Goal: Information Seeking & Learning: Learn about a topic

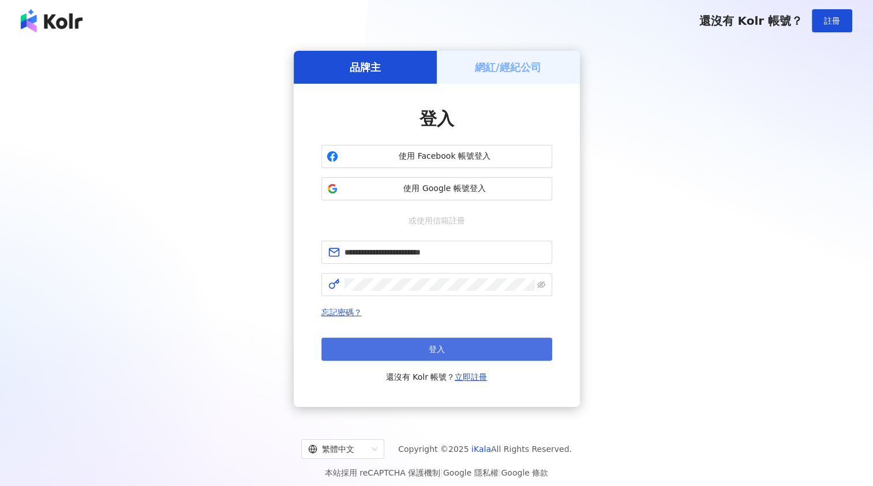
click at [420, 343] on button "登入" at bounding box center [436, 348] width 231 height 23
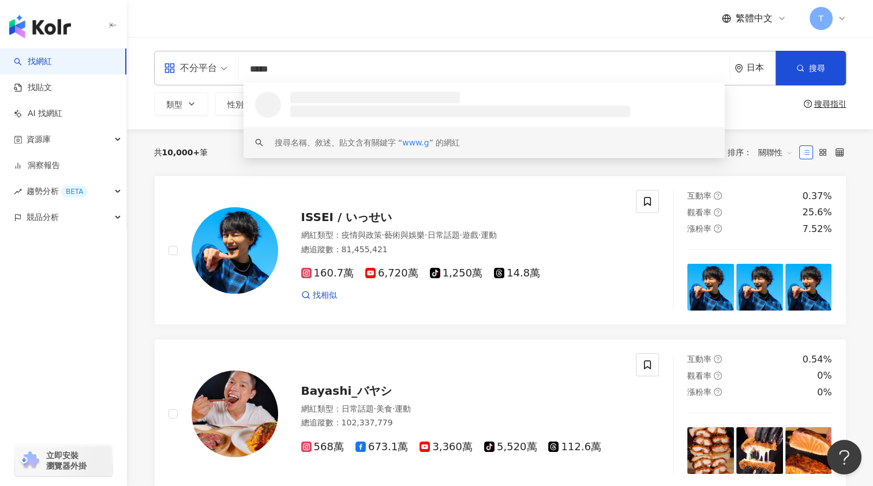
drag, startPoint x: 289, startPoint y: 69, endPoint x: 234, endPoint y: 67, distance: 56.0
click at [234, 67] on div "不分平台 ***** 日本 搜尋 loading keyword 搜尋名稱、敘述、貼文含有關鍵字 “ www.g ” 的網紅" at bounding box center [500, 68] width 692 height 35
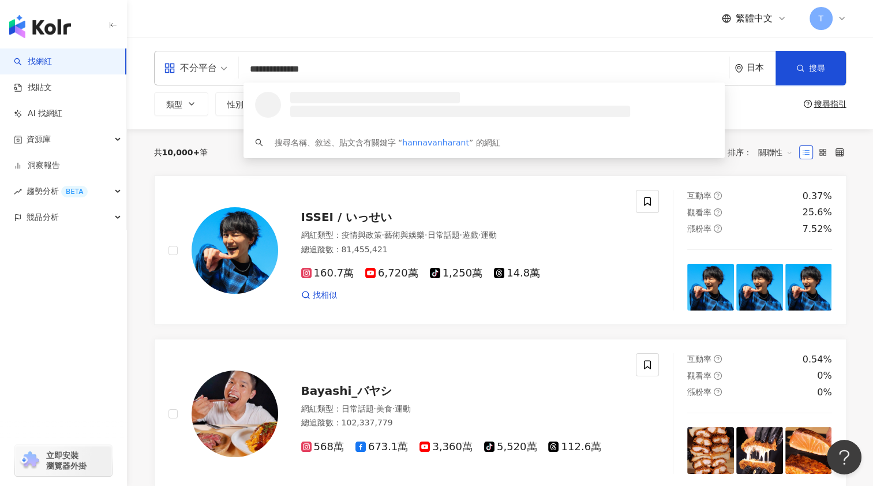
type input "**********"
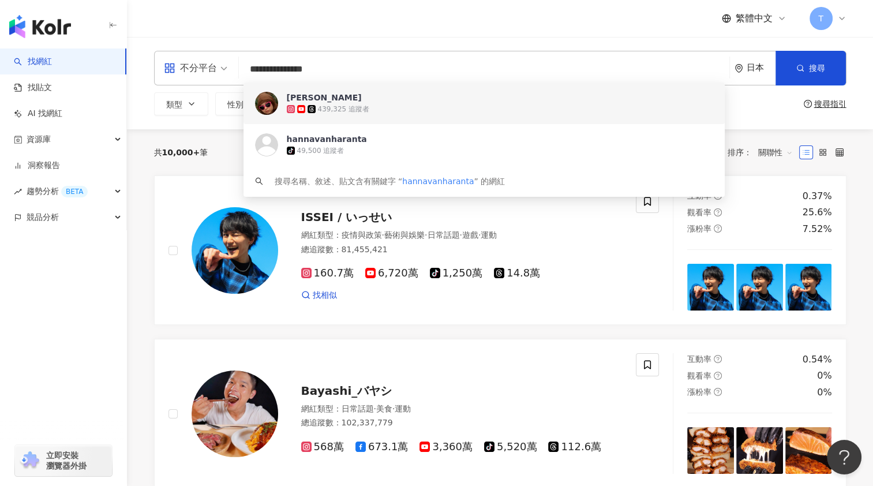
click at [348, 109] on div "439,325 追蹤者" at bounding box center [343, 109] width 51 height 10
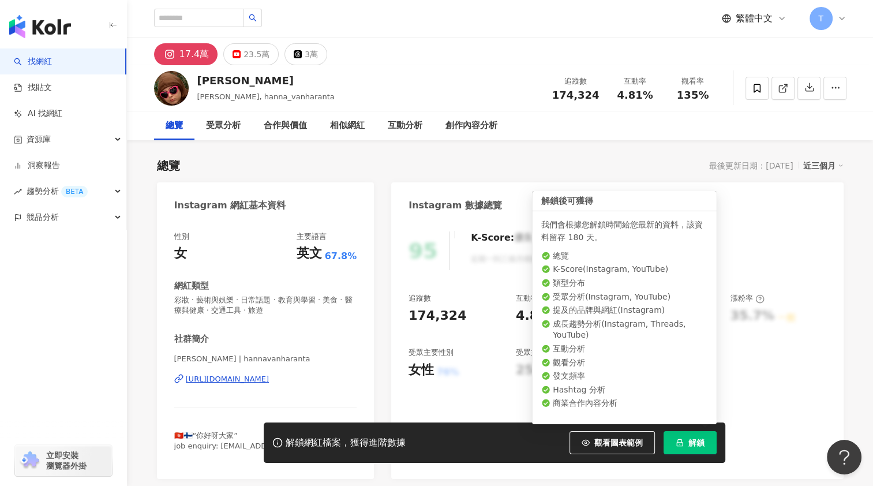
click at [688, 444] on span "解鎖" at bounding box center [696, 442] width 16 height 9
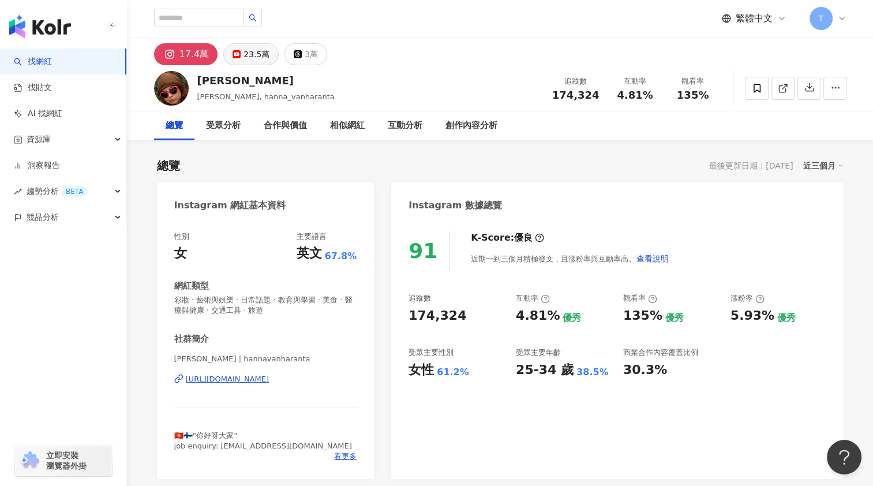
click at [236, 49] on button "23.5萬" at bounding box center [250, 54] width 55 height 22
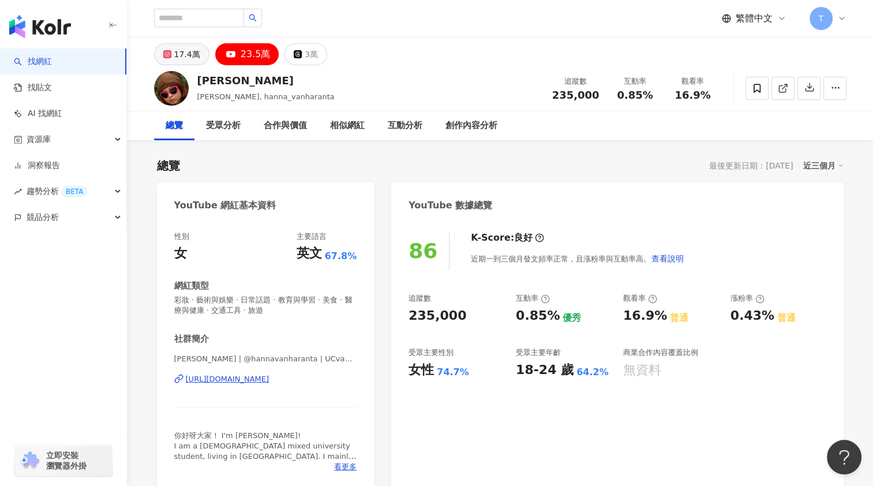
click at [186, 57] on div "17.4萬" at bounding box center [187, 54] width 26 height 16
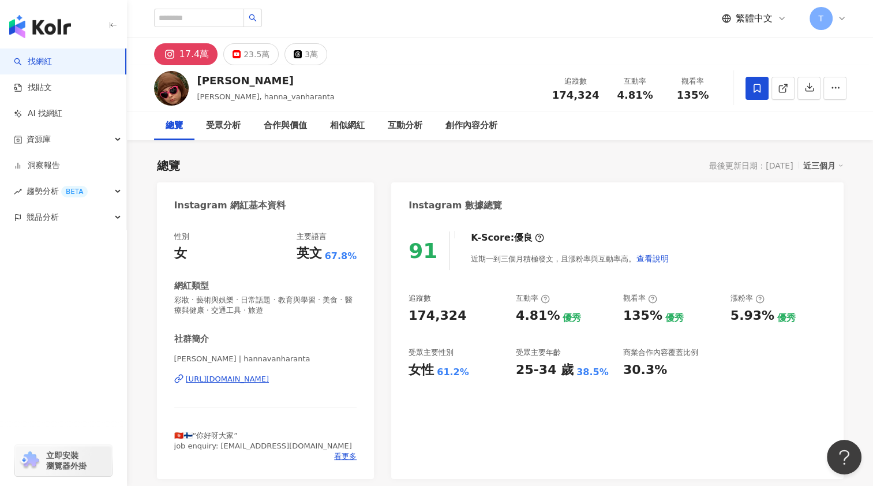
click at [757, 87] on icon at bounding box center [756, 88] width 10 height 10
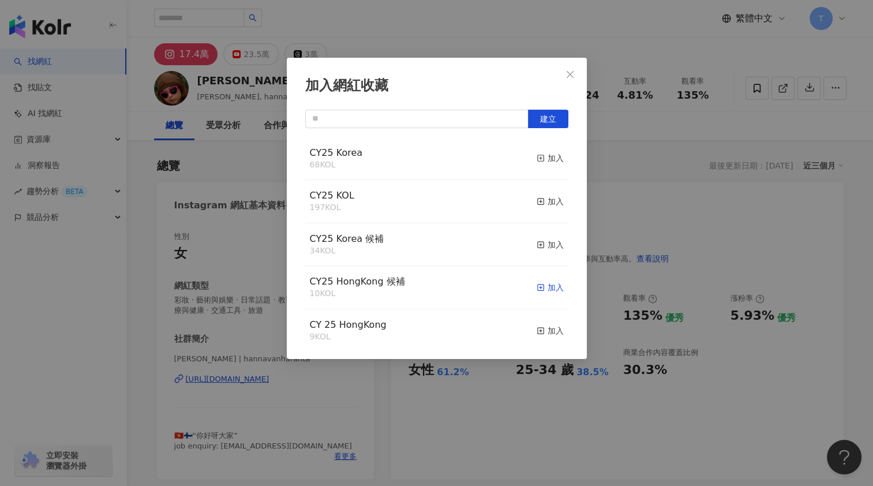
click at [547, 288] on div "加入" at bounding box center [549, 287] width 27 height 13
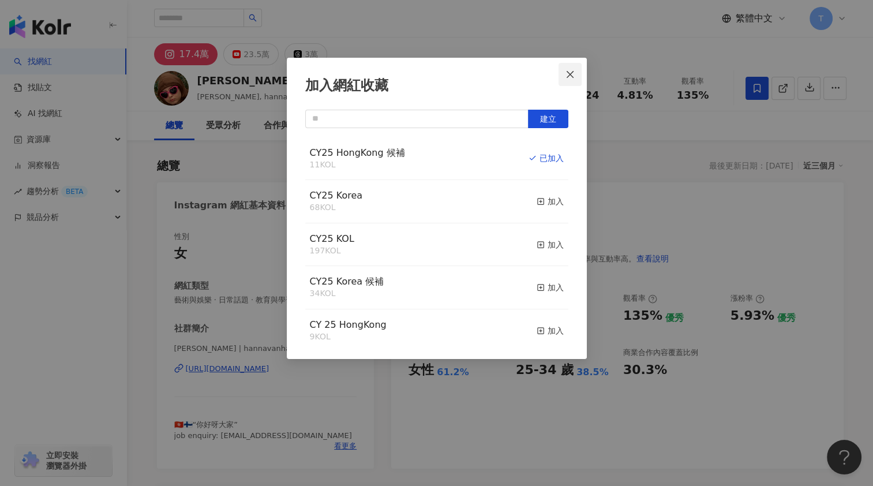
click at [572, 75] on icon "close" at bounding box center [569, 74] width 9 height 9
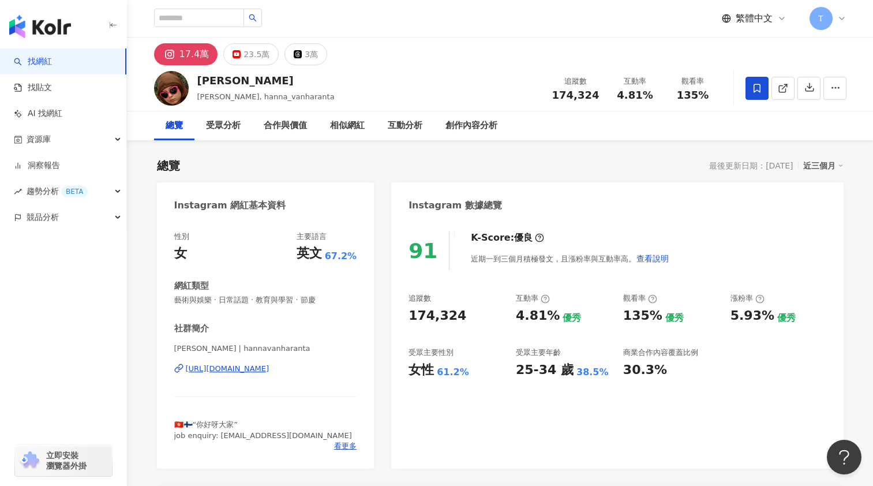
click at [290, 80] on div "[PERSON_NAME]" at bounding box center [265, 80] width 137 height 14
click at [210, 82] on div "[PERSON_NAME]" at bounding box center [265, 80] width 137 height 14
copy div "[PERSON_NAME]"
drag, startPoint x: 198, startPoint y: 80, endPoint x: 292, endPoint y: 81, distance: 93.4
click at [292, 81] on div "[PERSON_NAME] [PERSON_NAME], hanna_vanharanta 追蹤數 174,324 互動率 4.81% 觀看率 135%" at bounding box center [500, 88] width 738 height 46
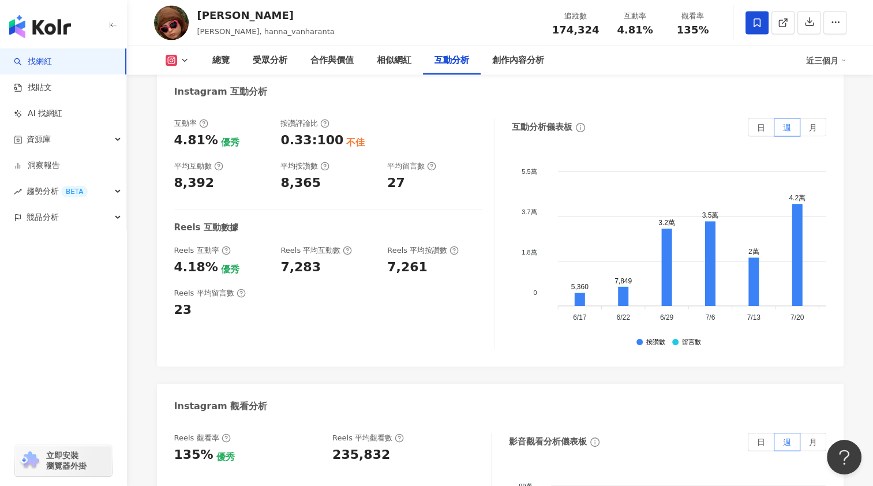
scroll to position [2307, 0]
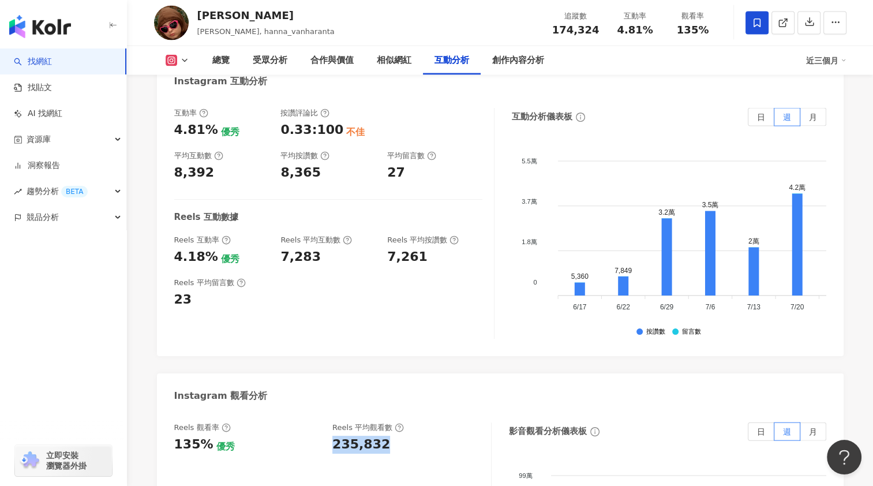
drag, startPoint x: 332, startPoint y: 433, endPoint x: 380, endPoint y: 437, distance: 48.7
click at [380, 437] on div "Reels 觀看率 135% 優秀 [PERSON_NAME] 平均觀看數 235,832" at bounding box center [326, 437] width 305 height 31
copy div "235,832"
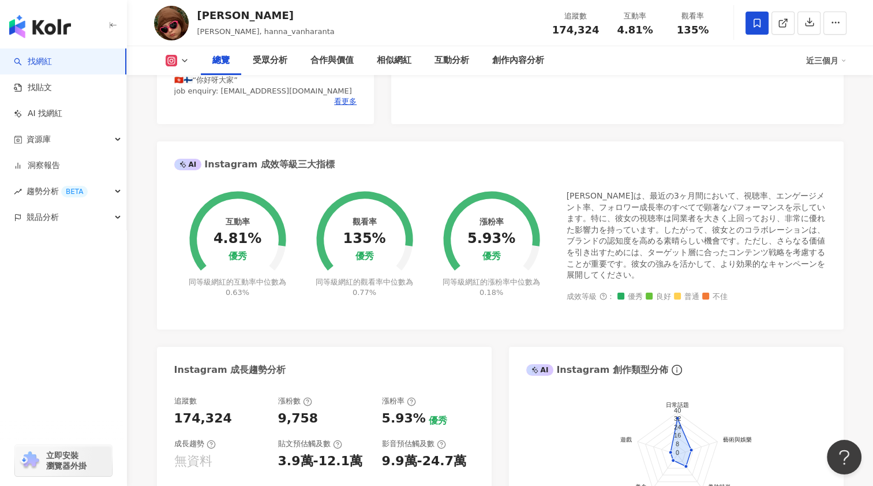
scroll to position [461, 0]
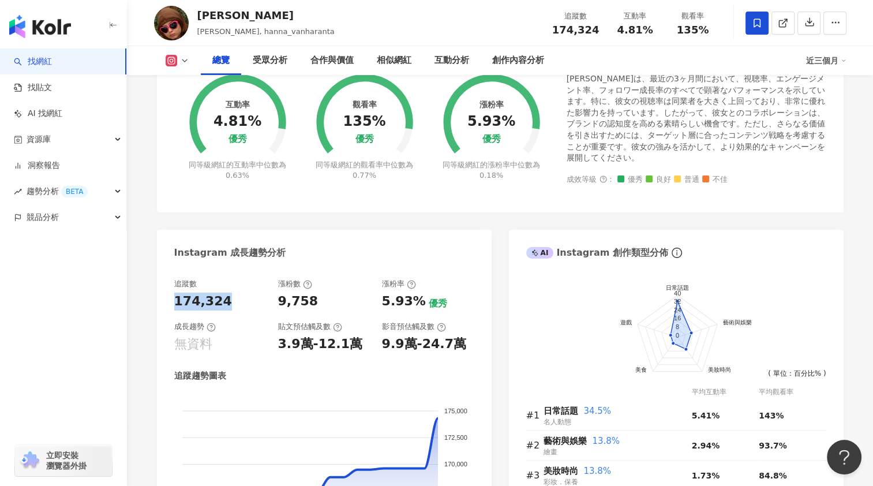
copy div "174,324"
drag, startPoint x: 174, startPoint y: 304, endPoint x: 222, endPoint y: 300, distance: 48.0
click at [222, 300] on div "174,324" at bounding box center [203, 301] width 58 height 18
copy div "174,324"
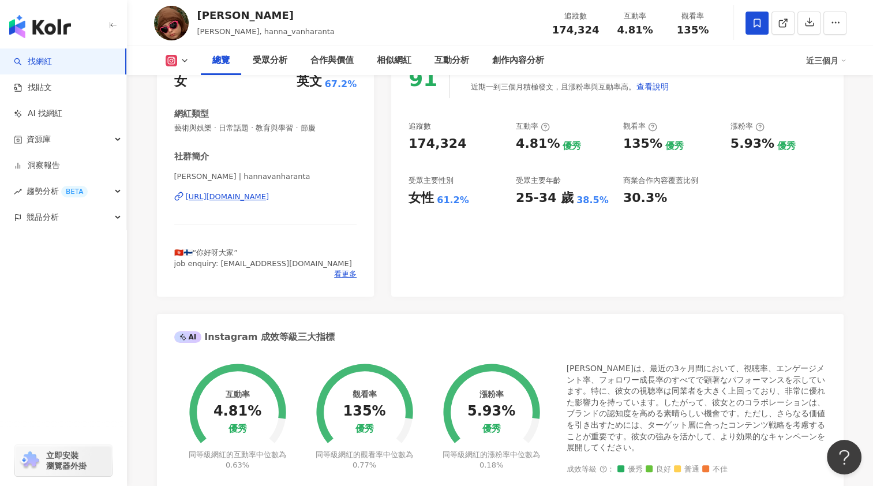
scroll to position [0, 0]
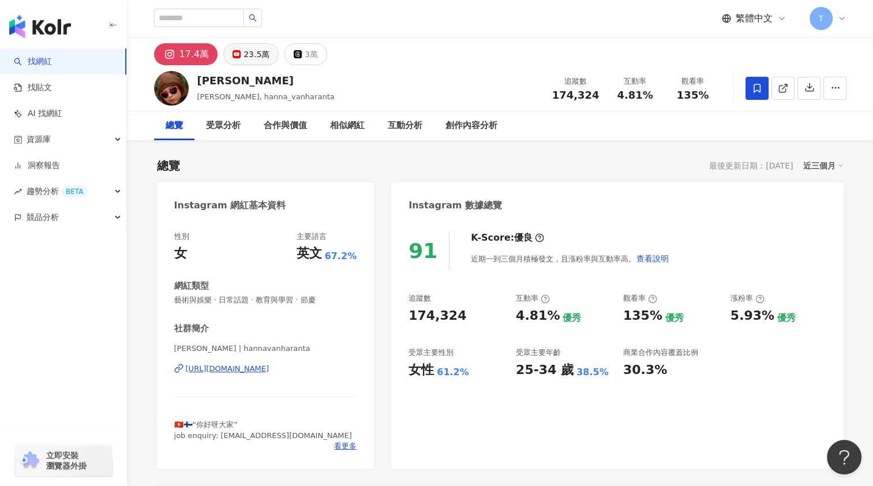
click at [257, 55] on div "23.5萬" at bounding box center [256, 54] width 26 height 16
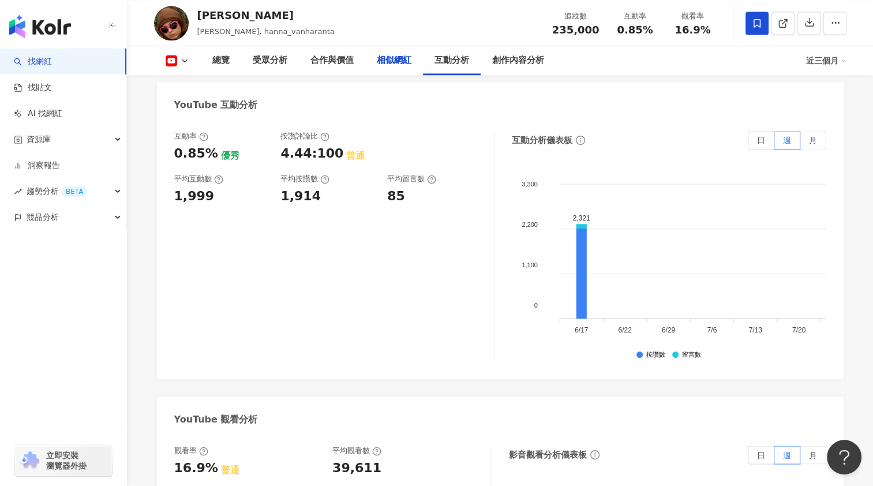
scroll to position [2018, 0]
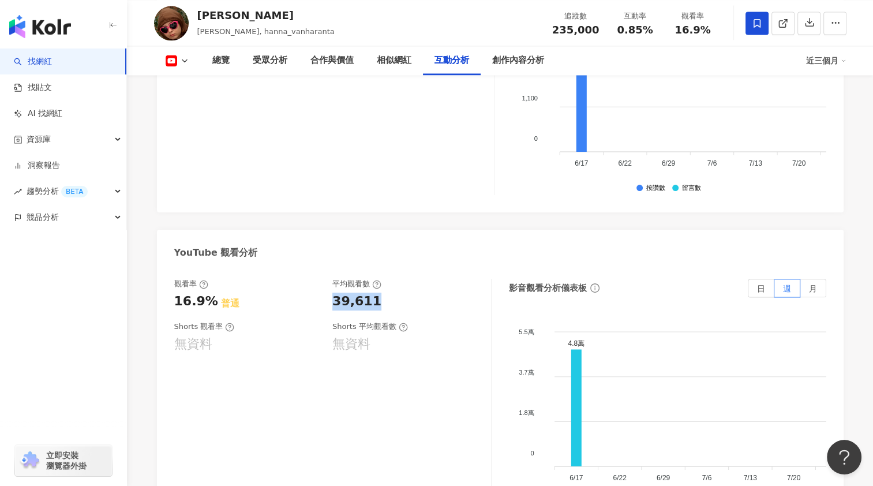
copy div "39,611"
drag, startPoint x: 334, startPoint y: 284, endPoint x: 375, endPoint y: 285, distance: 41.0
click at [375, 292] on div "39,611" at bounding box center [405, 301] width 147 height 18
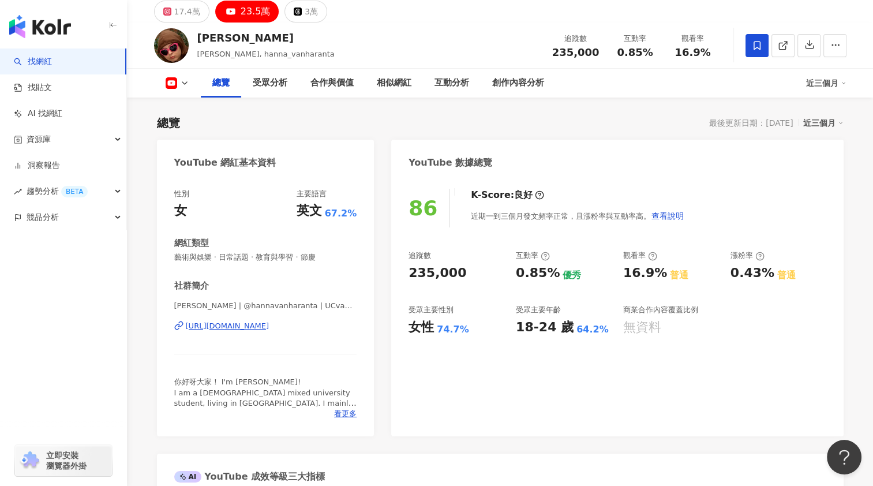
scroll to position [0, 0]
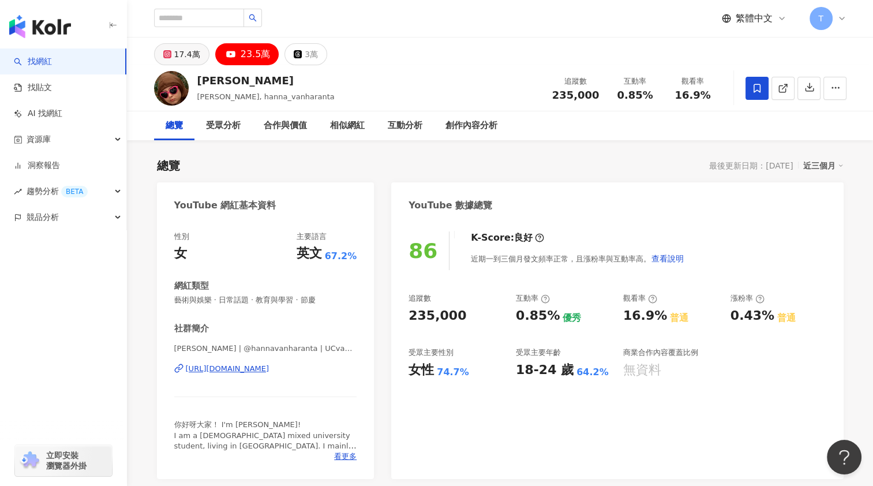
click at [190, 55] on div "17.4萬" at bounding box center [187, 54] width 26 height 16
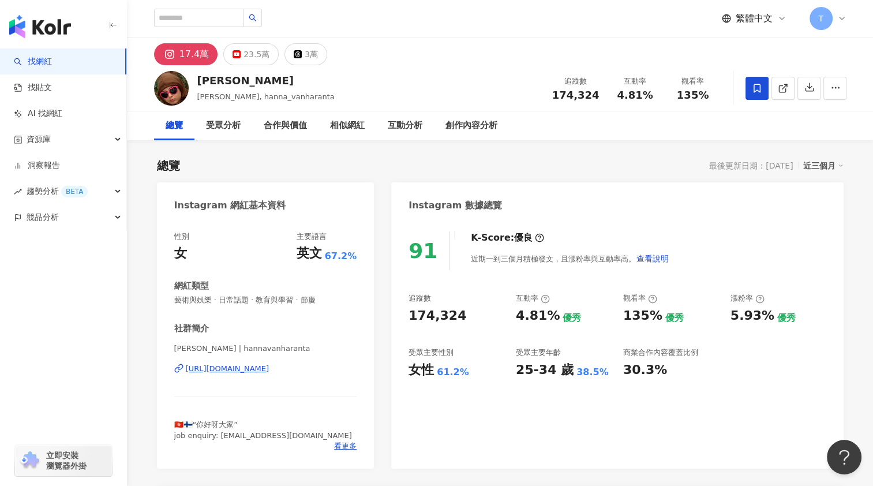
click at [436, 75] on div "[PERSON_NAME] [PERSON_NAME], hanna_vanharanta 追蹤數 174,324 互動率 4.81% 觀看率 135%" at bounding box center [500, 88] width 738 height 46
drag, startPoint x: 300, startPoint y: 352, endPoint x: 351, endPoint y: 366, distance: 52.2
click at [351, 366] on div "[PERSON_NAME] | hannavanharanta [URL][DOMAIN_NAME]" at bounding box center [265, 376] width 183 height 67
copy div "a [URL][DOMAIN_NAME]"
click at [247, 58] on div "23.5萬" at bounding box center [256, 54] width 26 height 16
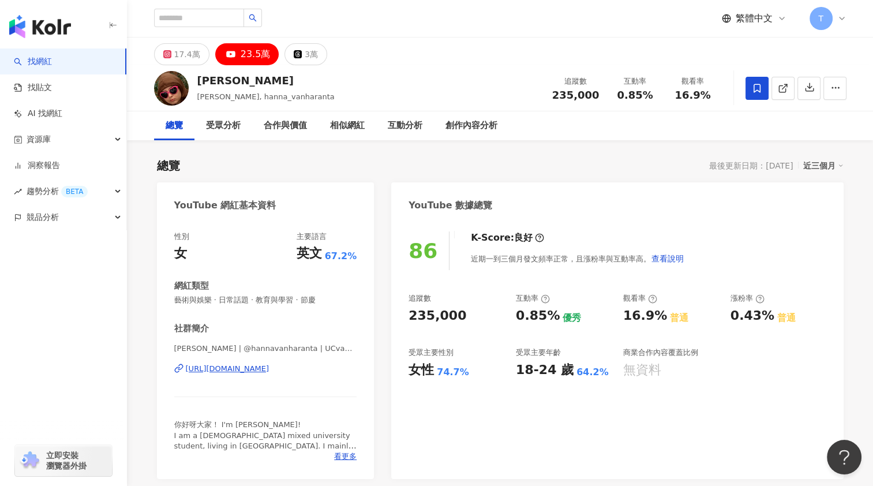
click at [349, 370] on div "[PERSON_NAME] | @hannavanharanta | UCvaUWfWDdoYmrm6JnEN377A [URL][DOMAIN_NAME]" at bounding box center [265, 376] width 183 height 67
drag, startPoint x: 349, startPoint y: 370, endPoint x: 314, endPoint y: 398, distance: 45.1
click at [316, 388] on div "[PERSON_NAME] | @hannavanharanta | UCvaUWfWDdoYmrm6JnEN377A [URL][DOMAIN_NAME]" at bounding box center [265, 376] width 183 height 67
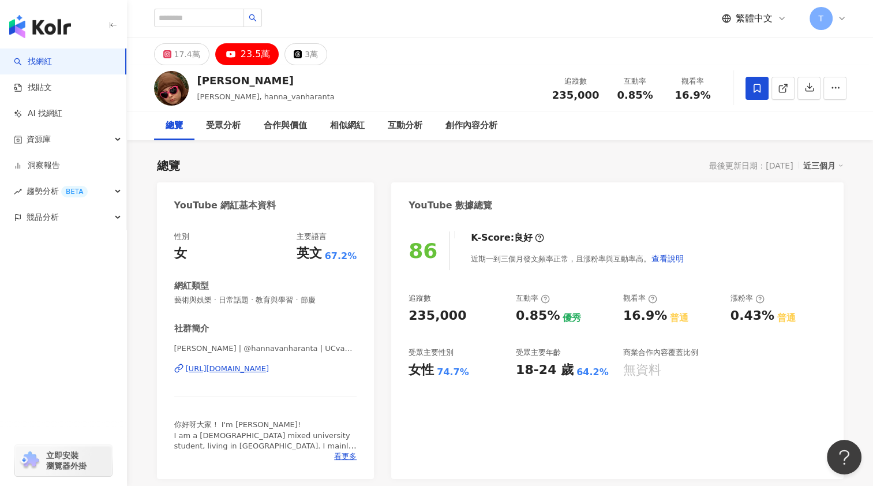
click at [314, 398] on div "[PERSON_NAME] | @hannavanharanta | UCvaUWfWDdoYmrm6JnEN377A [URL][DOMAIN_NAME]" at bounding box center [265, 376] width 183 height 67
click at [182, 57] on div "17.4萬" at bounding box center [187, 54] width 26 height 16
